Goal: Check status: Check status

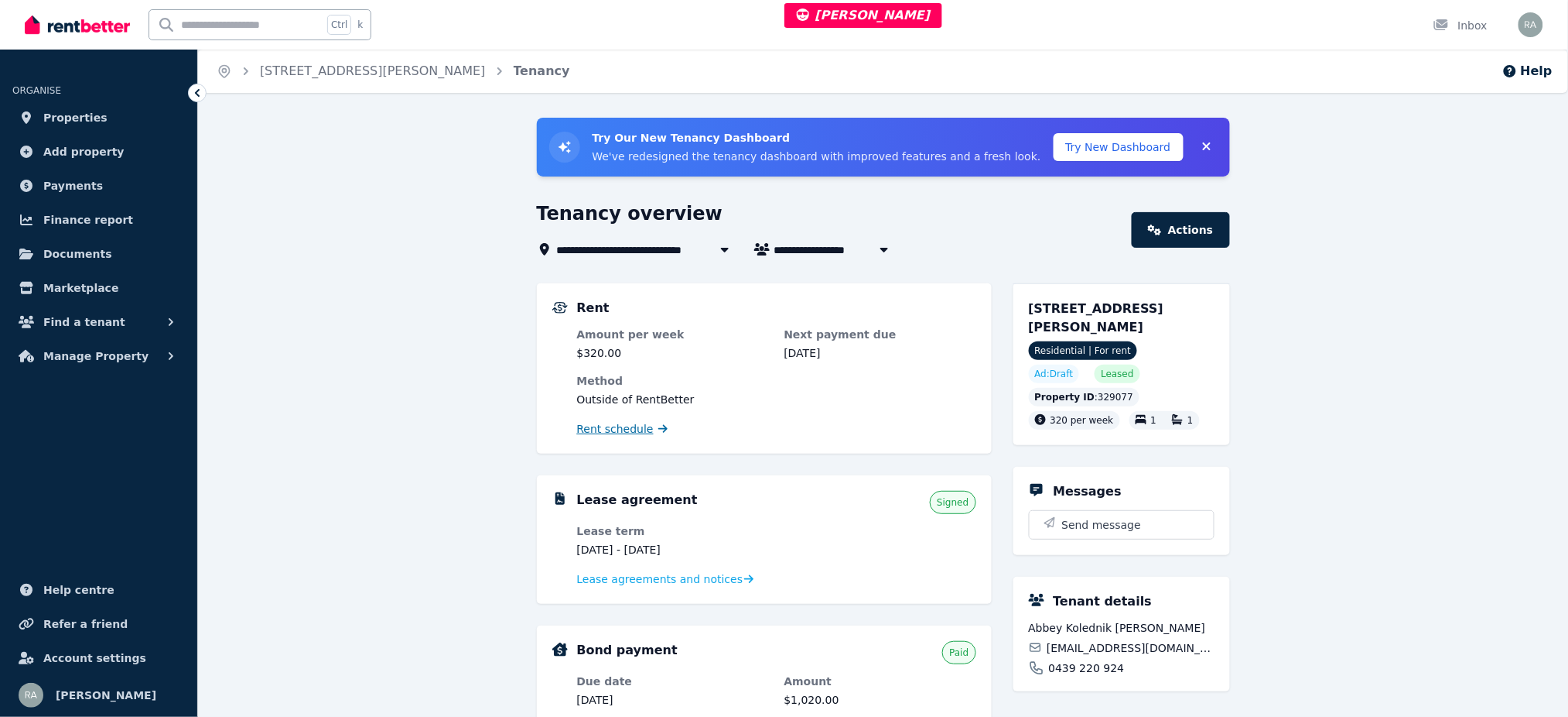
click at [612, 424] on span "Rent schedule" at bounding box center [616, 429] width 77 height 16
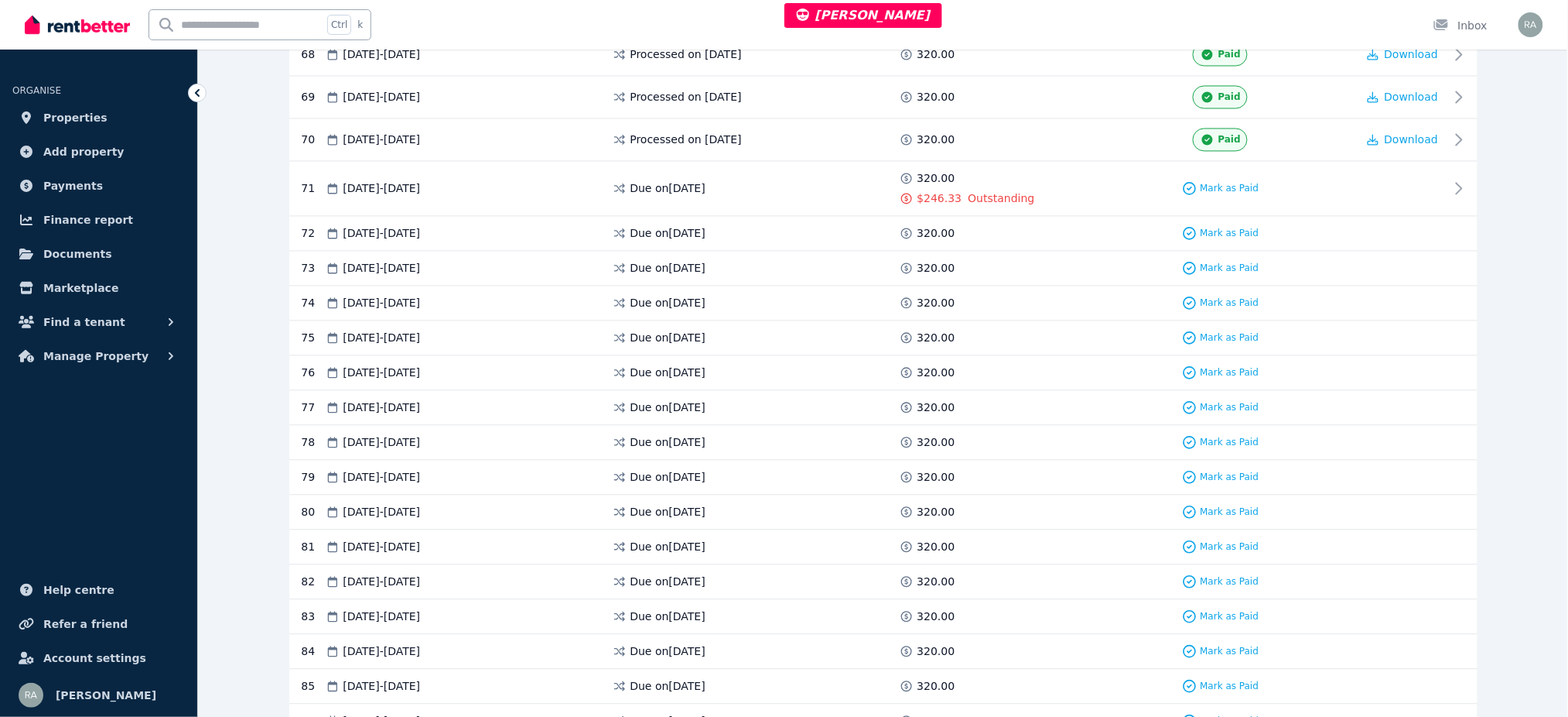
scroll to position [2890, 0]
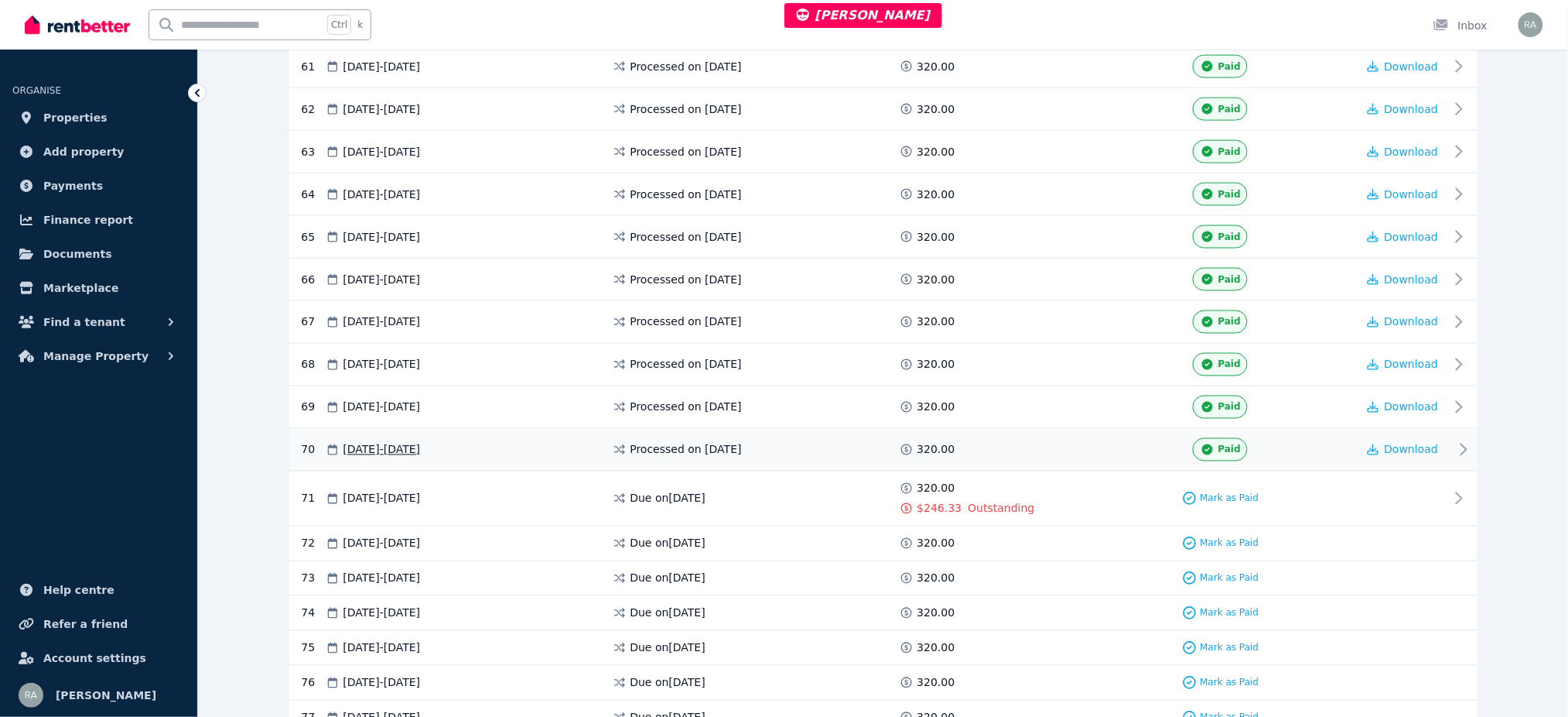
click at [1317, 457] on div "Paid" at bounding box center [1221, 450] width 272 height 23
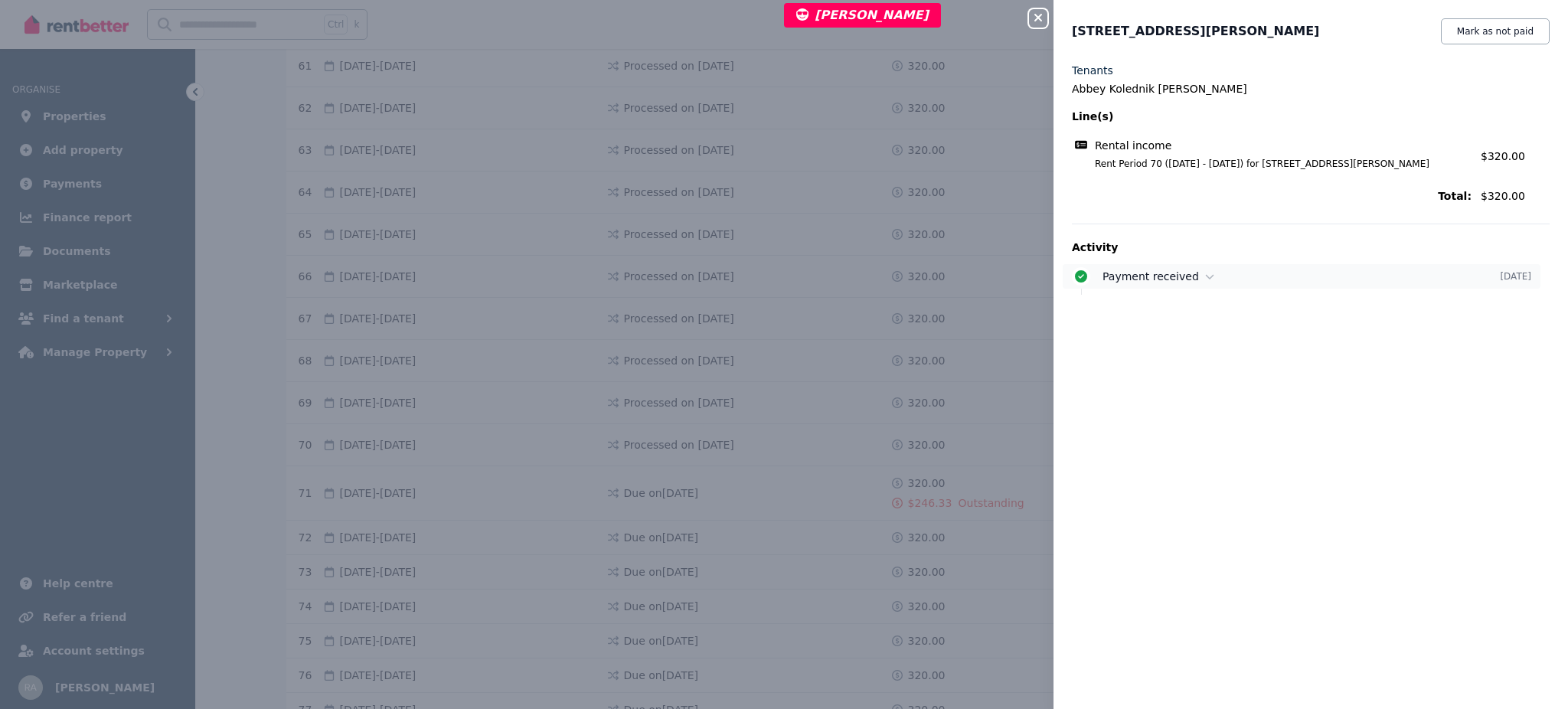
click at [1271, 273] on div "Payment received" at bounding box center [1301, 276] width 397 height 15
click at [1176, 291] on div "Payment received [DATE] Payment of $320.00 was marked as received outside the p…" at bounding box center [1310, 292] width 478 height 56
click at [1034, 18] on icon "button" at bounding box center [1038, 18] width 19 height 12
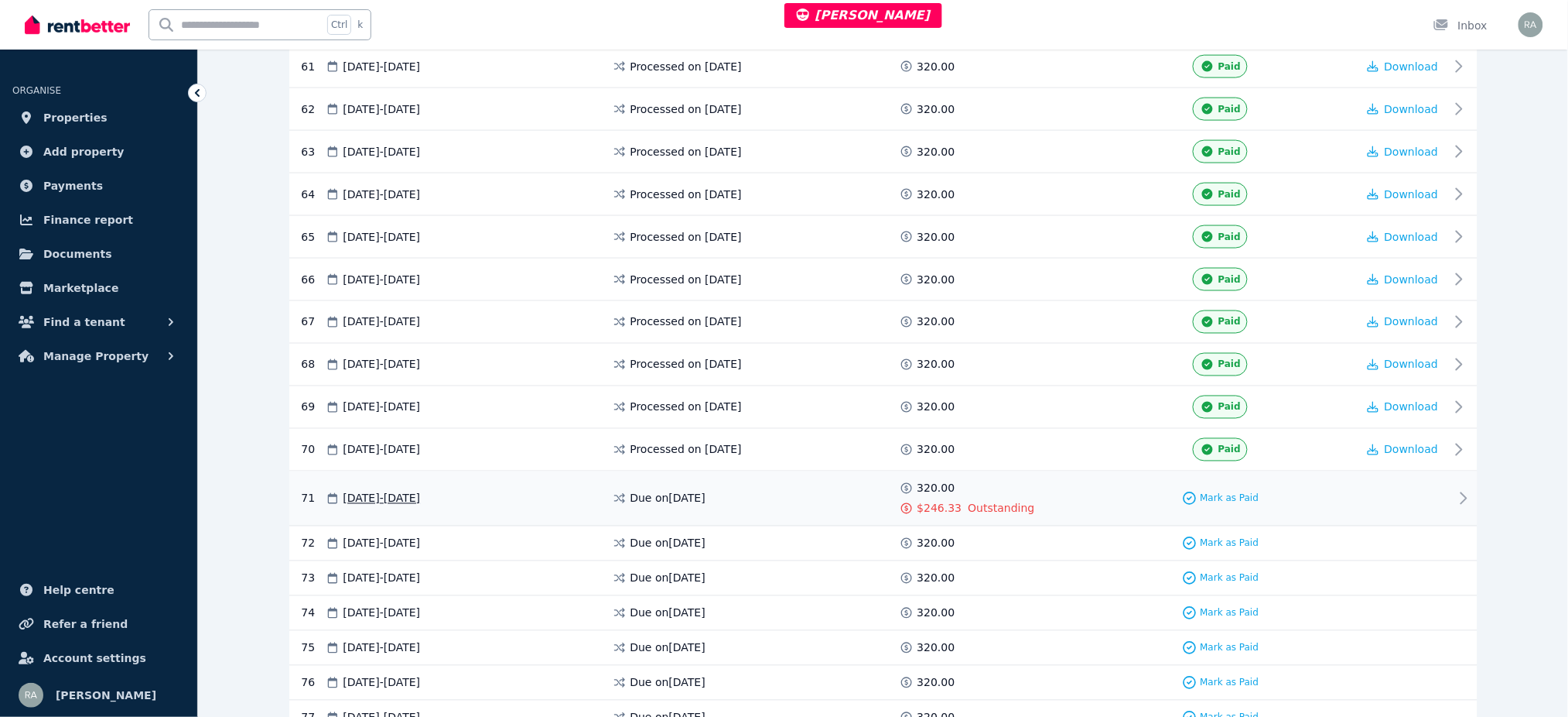
click at [1361, 505] on div at bounding box center [1404, 498] width 93 height 35
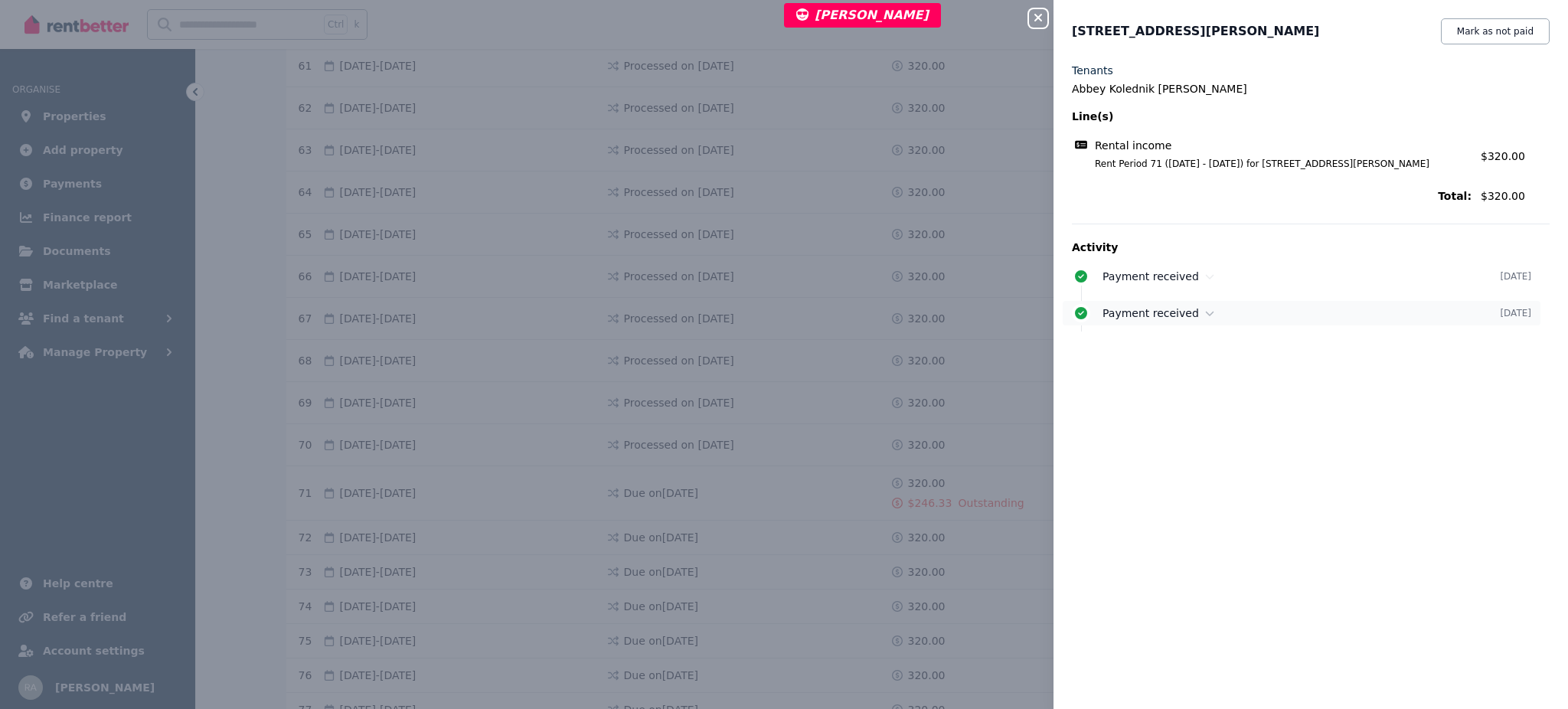
click at [1195, 304] on div "Payment received [DATE]" at bounding box center [1302, 313] width 478 height 25
click at [1206, 275] on icon at bounding box center [1210, 276] width 9 height 11
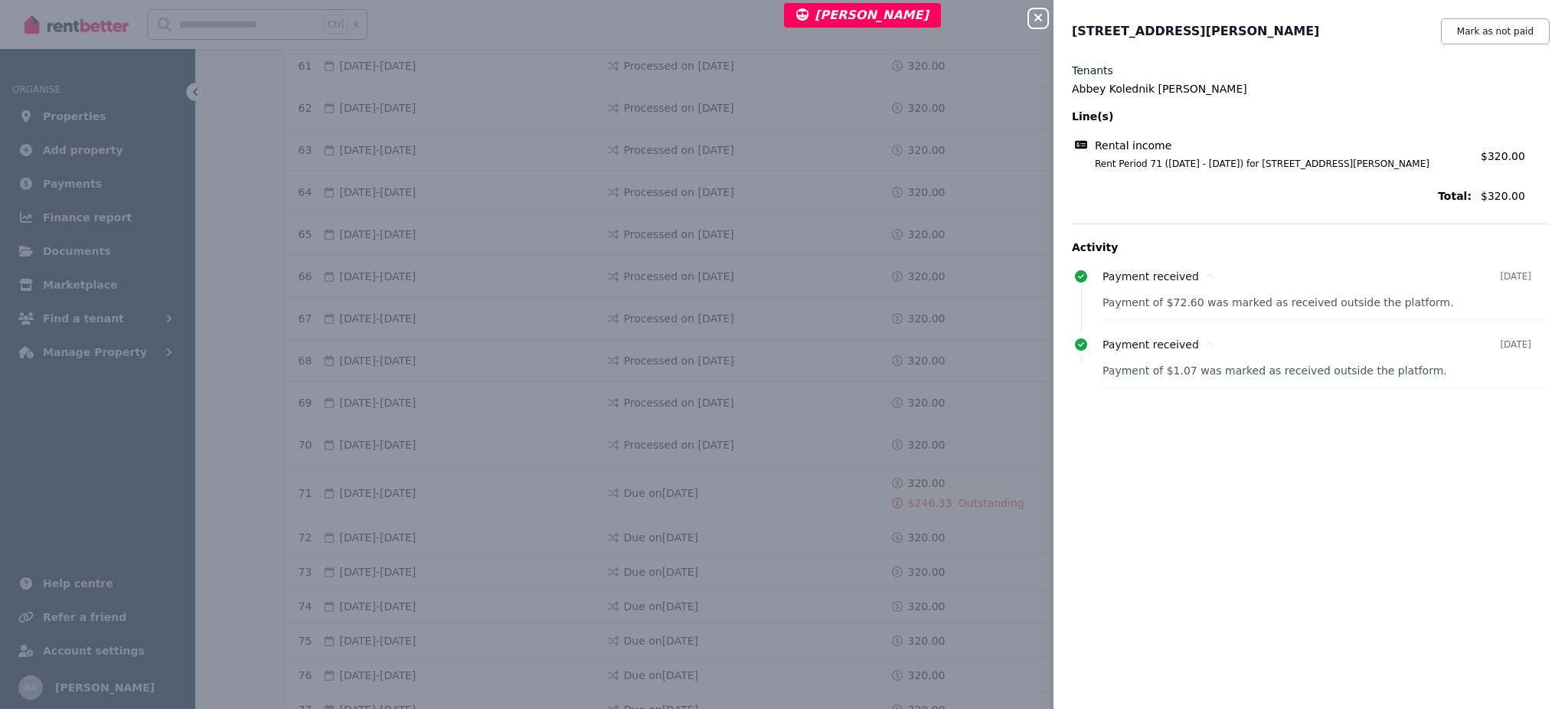
click at [1026, 12] on div "Close panel [STREET_ADDRESS][PERSON_NAME] Mark as not paid Tenants Abbey Koledn…" at bounding box center [784, 354] width 1568 height 709
